Goal: Use online tool/utility

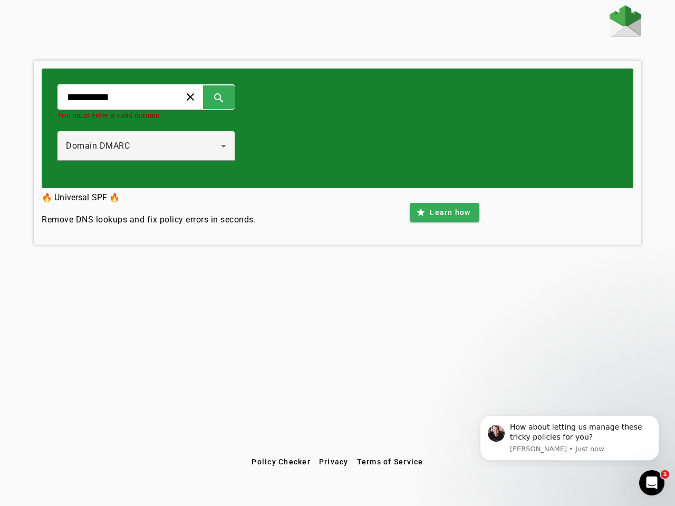
click at [203, 97] on span at bounding box center [190, 96] width 25 height 25
click at [231, 97] on span at bounding box center [218, 96] width 25 height 25
click at [157, 146] on div "Domain DMARC" at bounding box center [143, 146] width 155 height 13
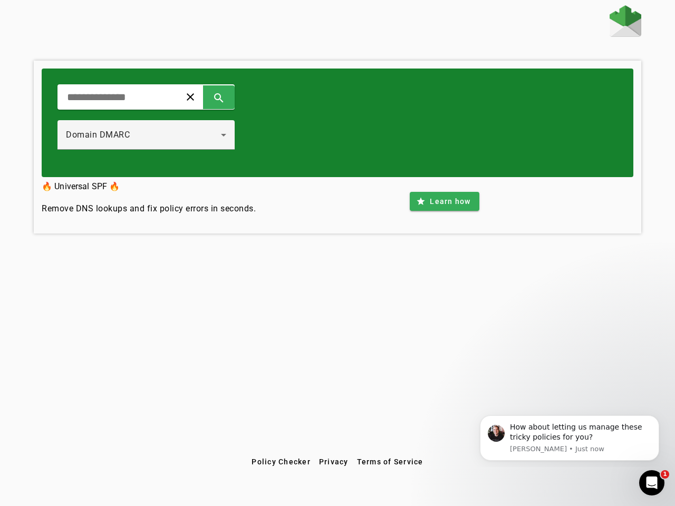
click at [157, 146] on div "Domain DMARC" at bounding box center [146, 135] width 160 height 30
click at [444, 212] on span at bounding box center [443, 201] width 69 height 25
click at [280, 462] on span "Policy Checker" at bounding box center [280, 461] width 59 height 8
click at [334, 462] on span "Privacy" at bounding box center [334, 461] width 30 height 8
click at [389, 462] on span "Terms of Service" at bounding box center [390, 461] width 66 height 8
